Goal: Task Accomplishment & Management: Manage account settings

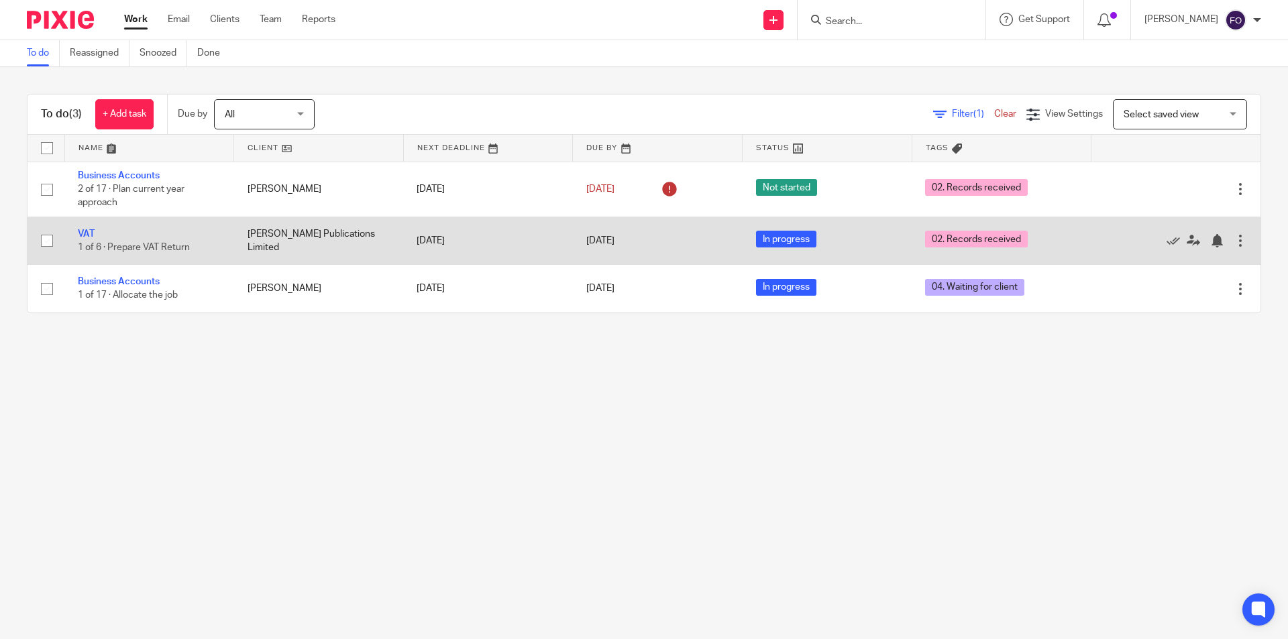
click at [1233, 239] on div at bounding box center [1239, 240] width 13 height 13
click at [91, 236] on link "VAT" at bounding box center [86, 233] width 17 height 9
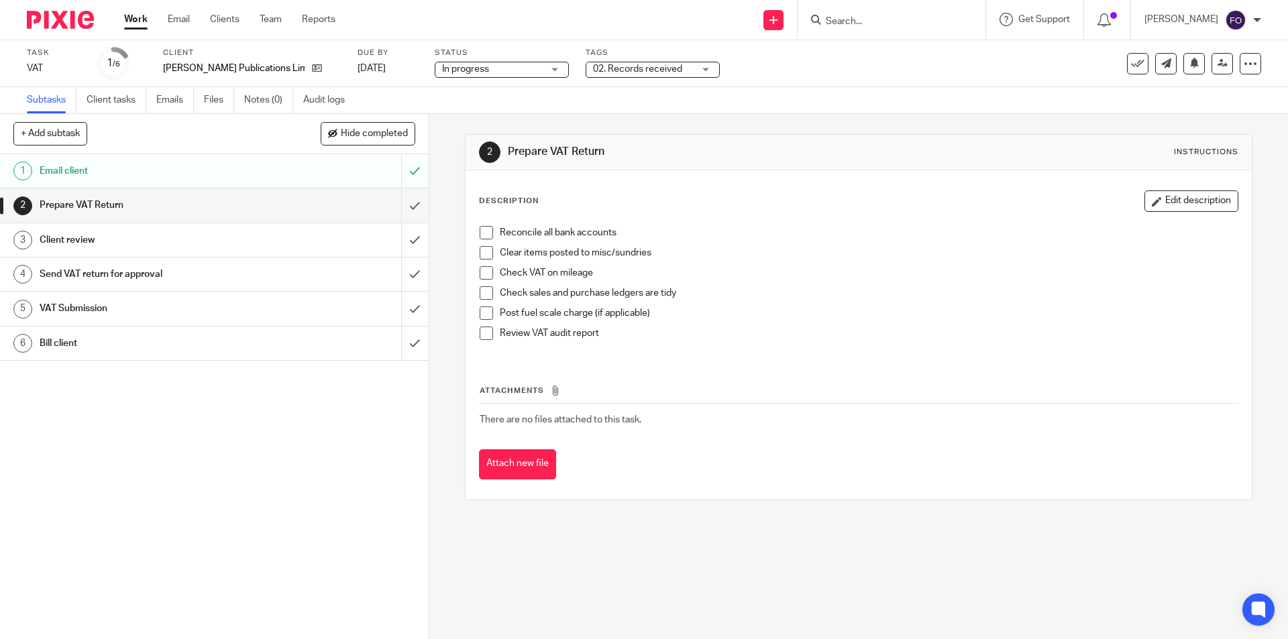
click at [623, 64] on span "02. Records received" at bounding box center [643, 69] width 101 height 14
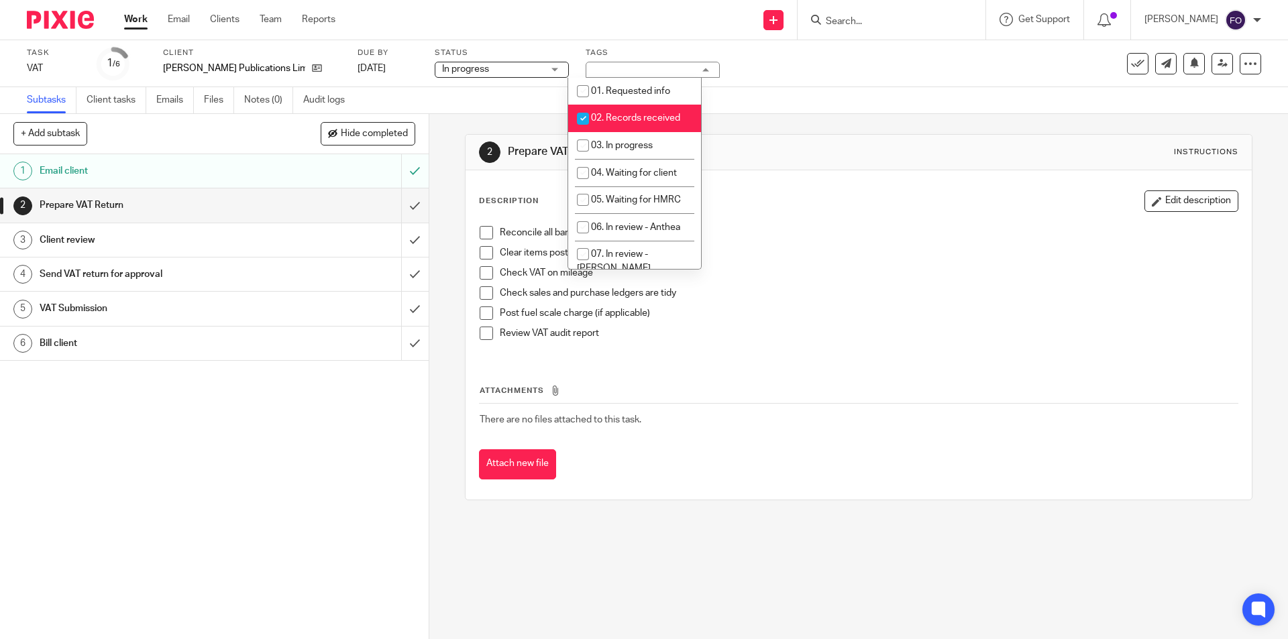
click at [599, 115] on span "02. Records received" at bounding box center [635, 117] width 89 height 9
checkbox input "false"
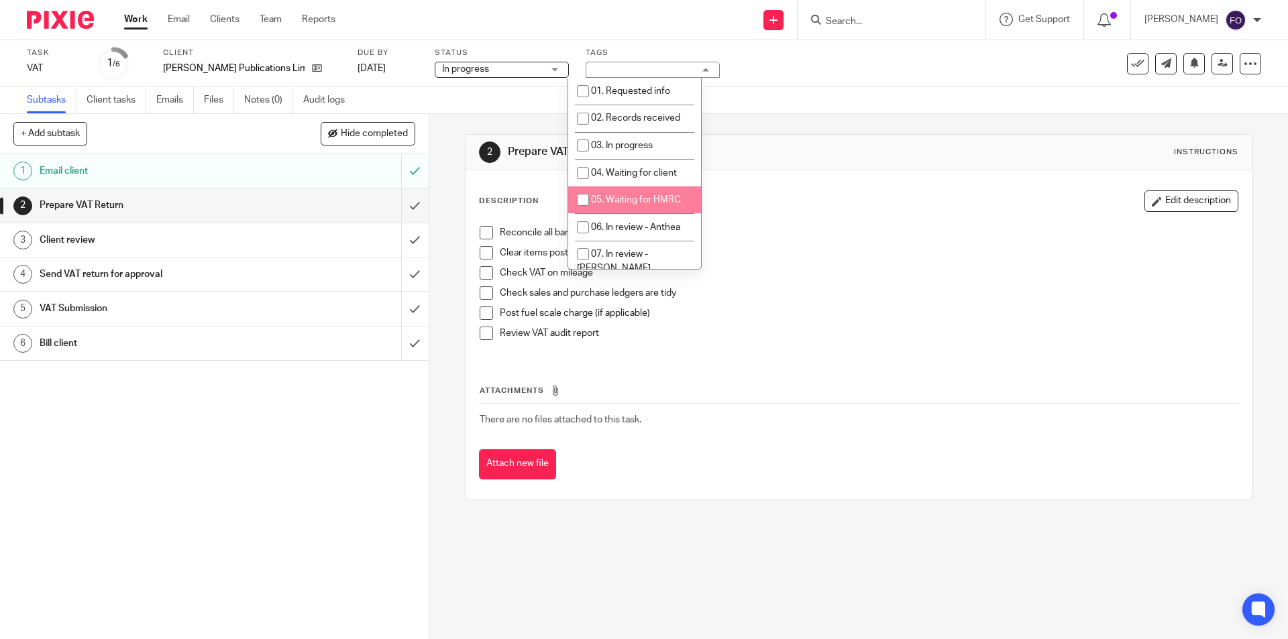
scroll to position [67, 0]
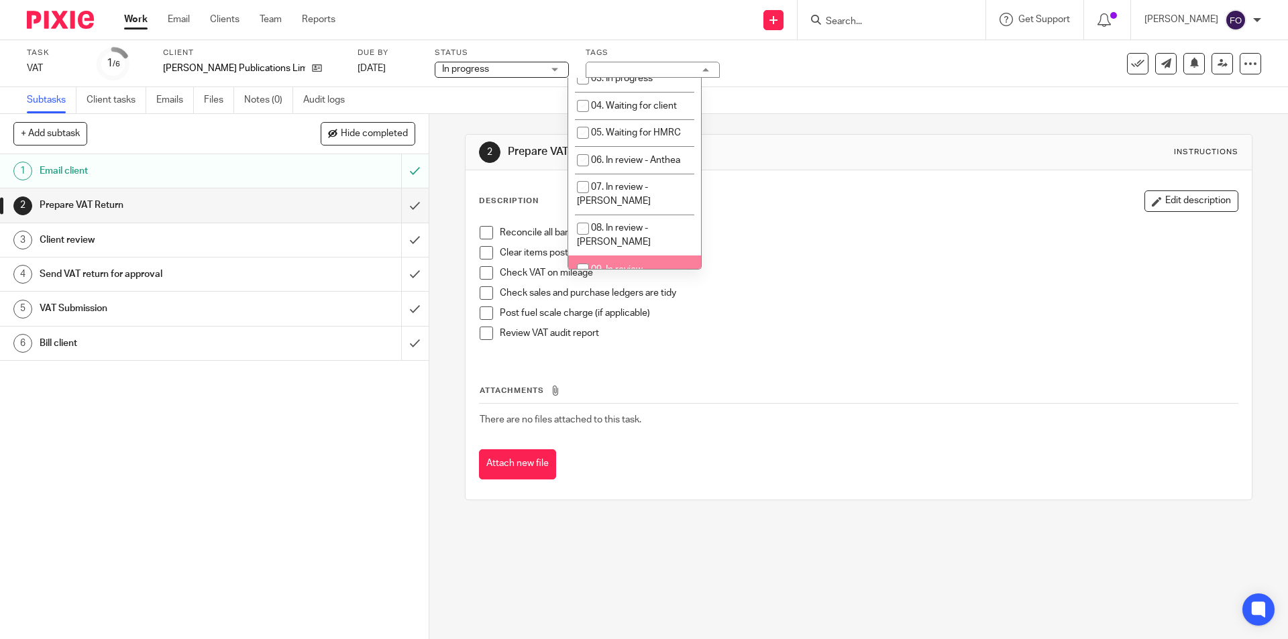
click at [626, 265] on span "09. In review - [PERSON_NAME]" at bounding box center [614, 276] width 74 height 23
checkbox input "true"
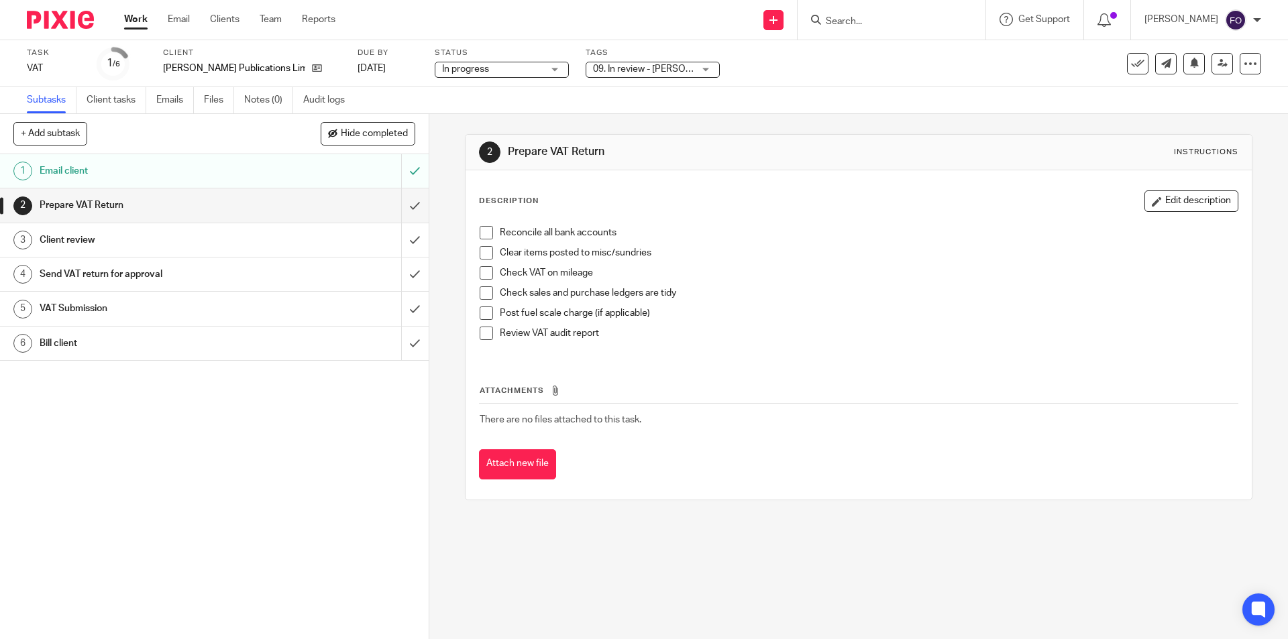
click at [903, 70] on div "Task VAT Save VAT 1 /6 Client Mark Howard Publications Limited Due by 4 Oct 202…" at bounding box center [541, 64] width 1028 height 32
click at [1221, 56] on link at bounding box center [1221, 63] width 21 height 21
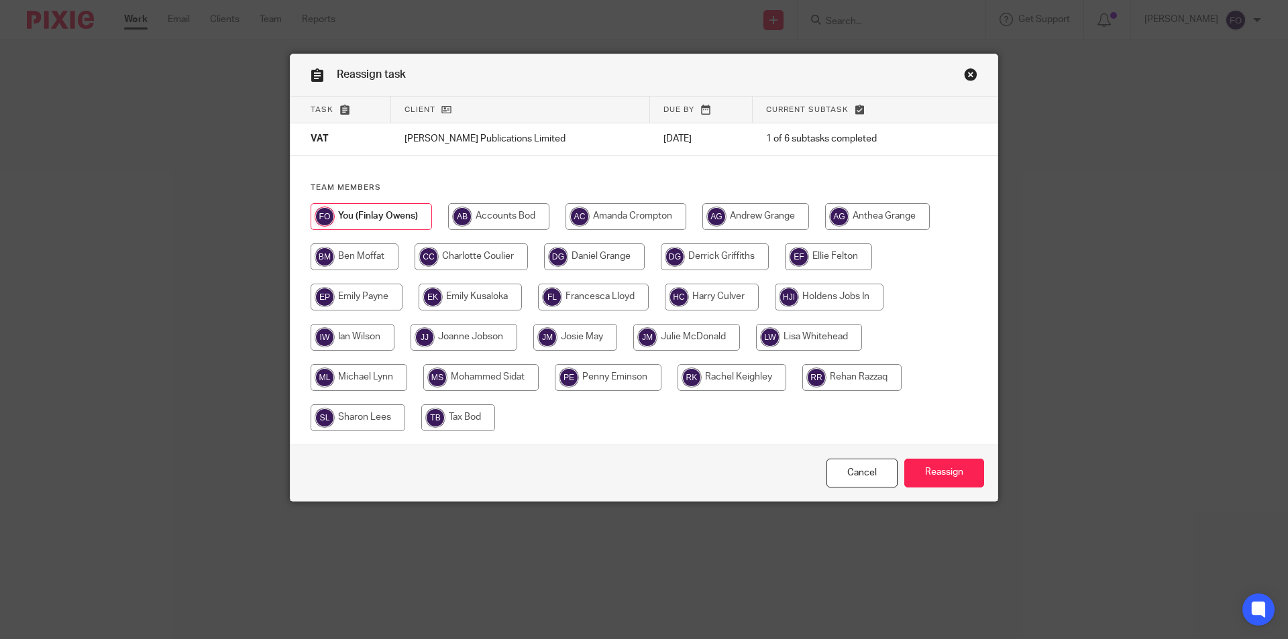
click at [523, 219] on input "radio" at bounding box center [498, 216] width 101 height 27
radio input "true"
click at [683, 205] on div at bounding box center [644, 323] width 667 height 241
click at [663, 207] on input "radio" at bounding box center [625, 216] width 121 height 27
radio input "true"
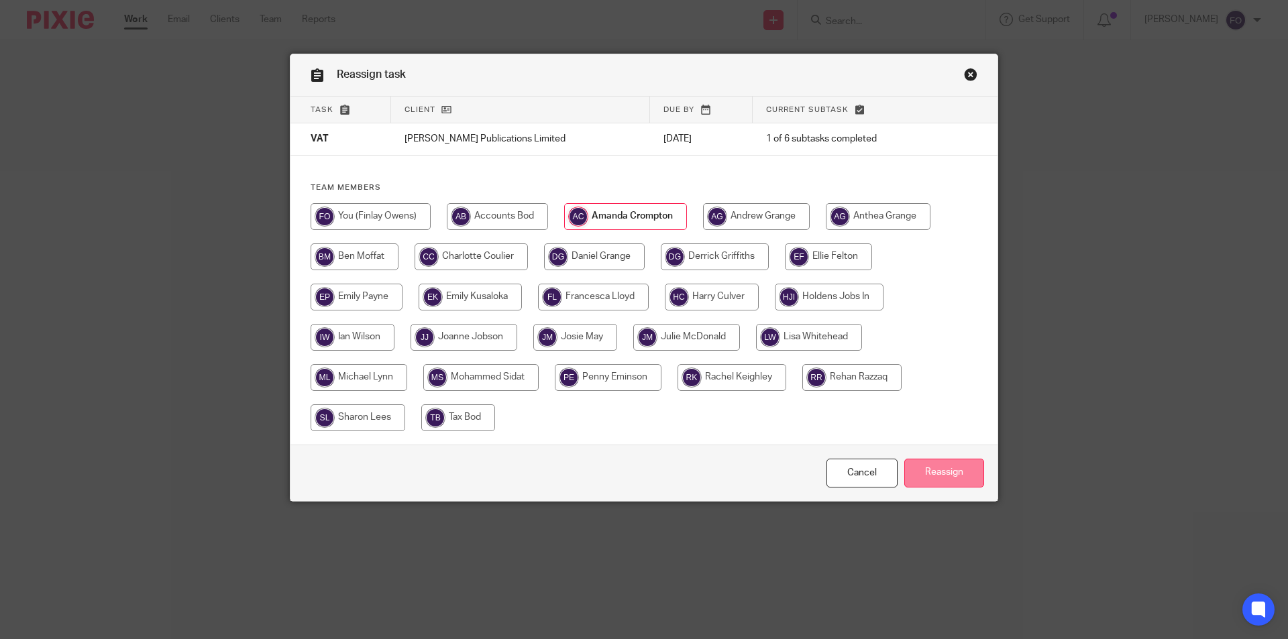
click at [929, 467] on input "Reassign" at bounding box center [944, 473] width 80 height 29
